Goal: Check status: Check status

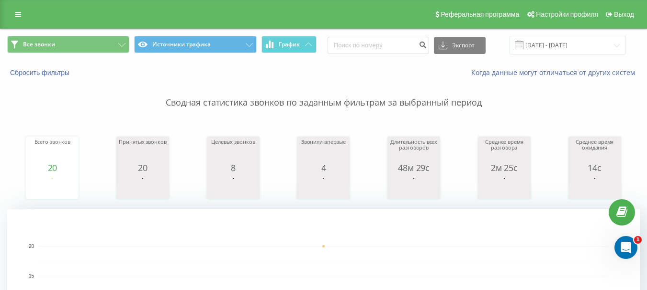
click at [199, 123] on div "Всего звонков 20 date totalCalls [DATE] [PHONE_NUMBER][DATE] Принятых звонков 2…" at bounding box center [323, 159] width 632 height 82
